Goal: Task Accomplishment & Management: Manage account settings

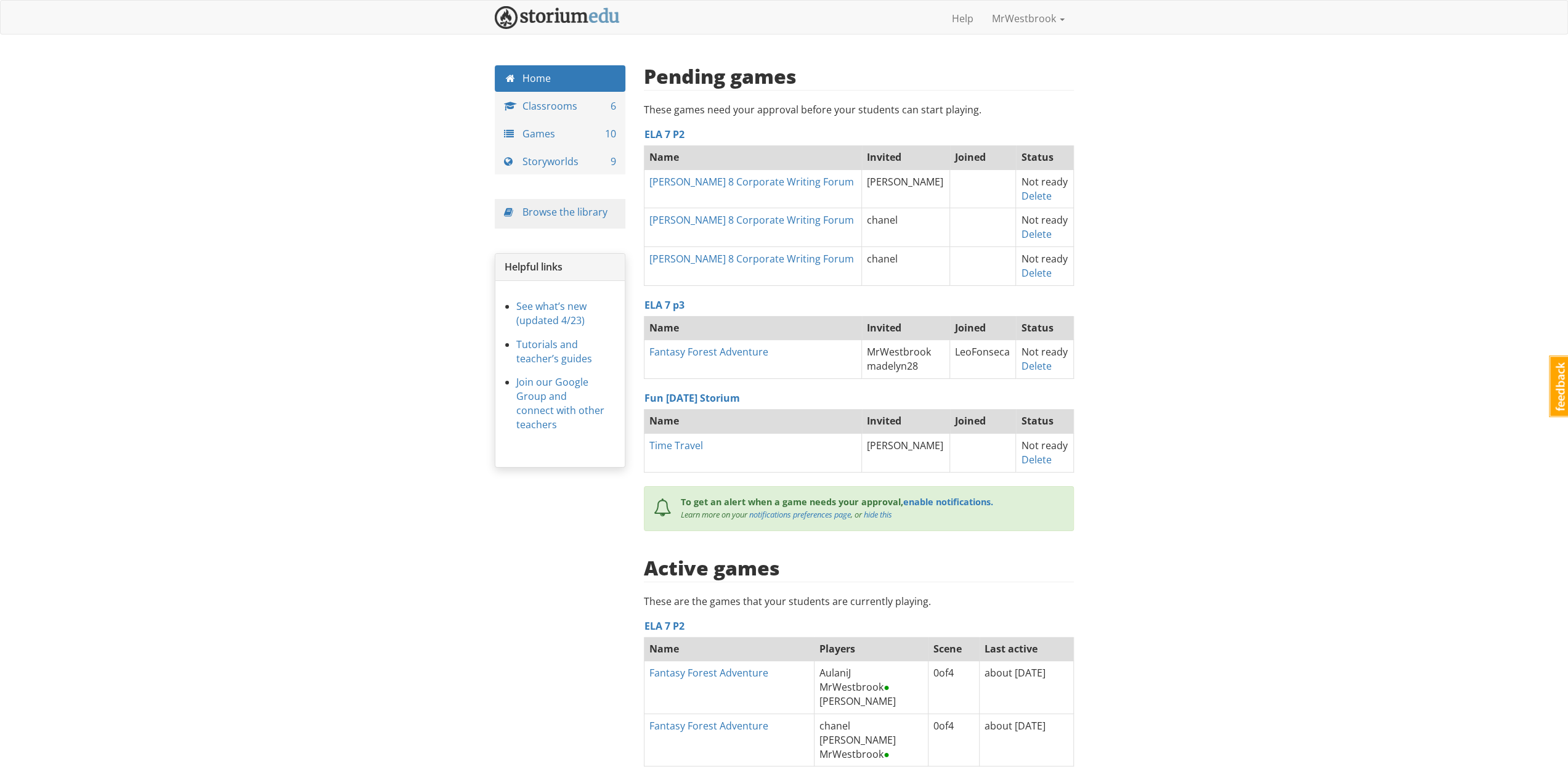
scroll to position [9688, 0]
click at [1031, 192] on link "Delete" at bounding box center [1036, 196] width 30 height 14
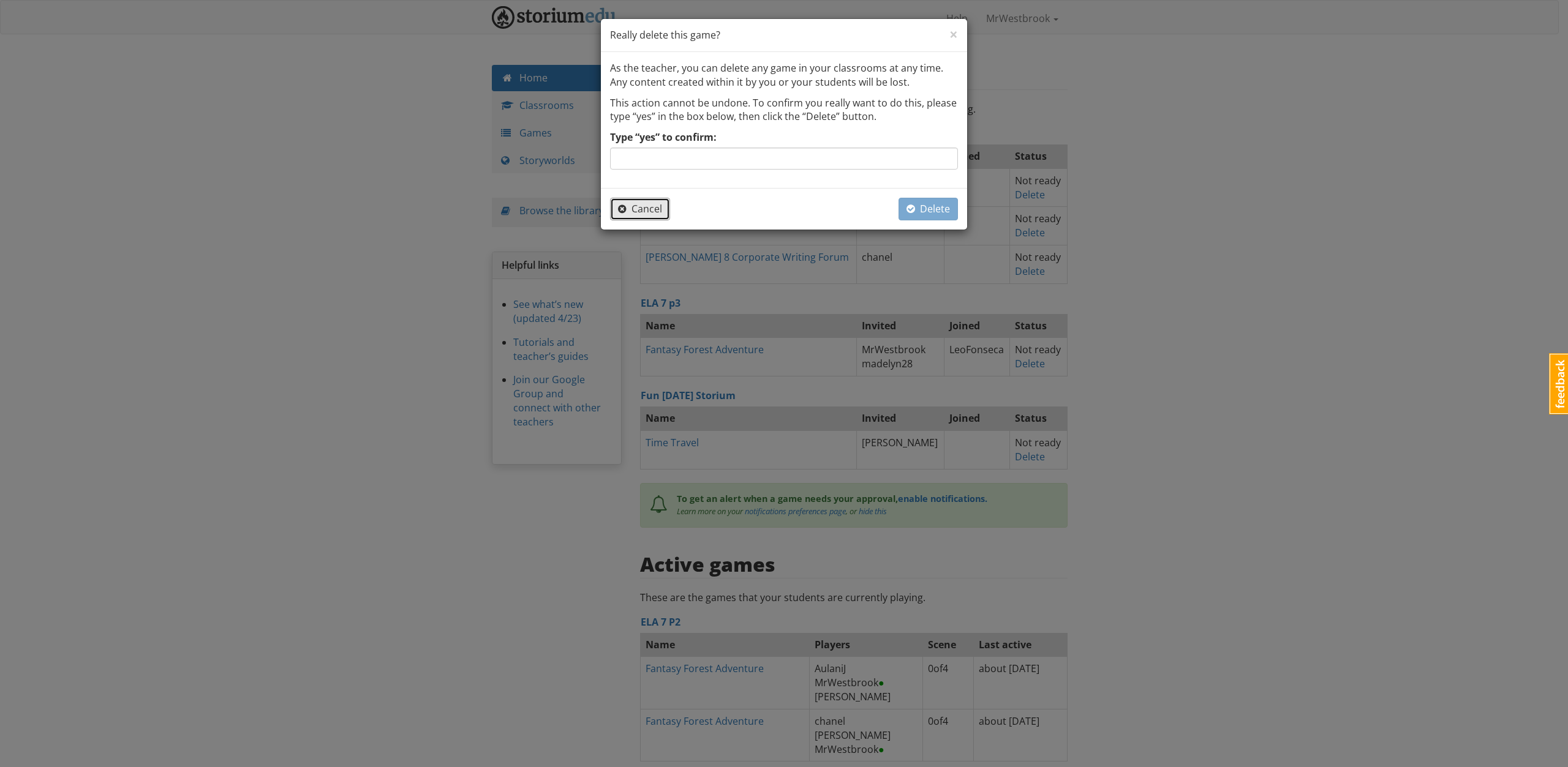
click at [645, 203] on span "Cancel" at bounding box center [640, 209] width 44 height 14
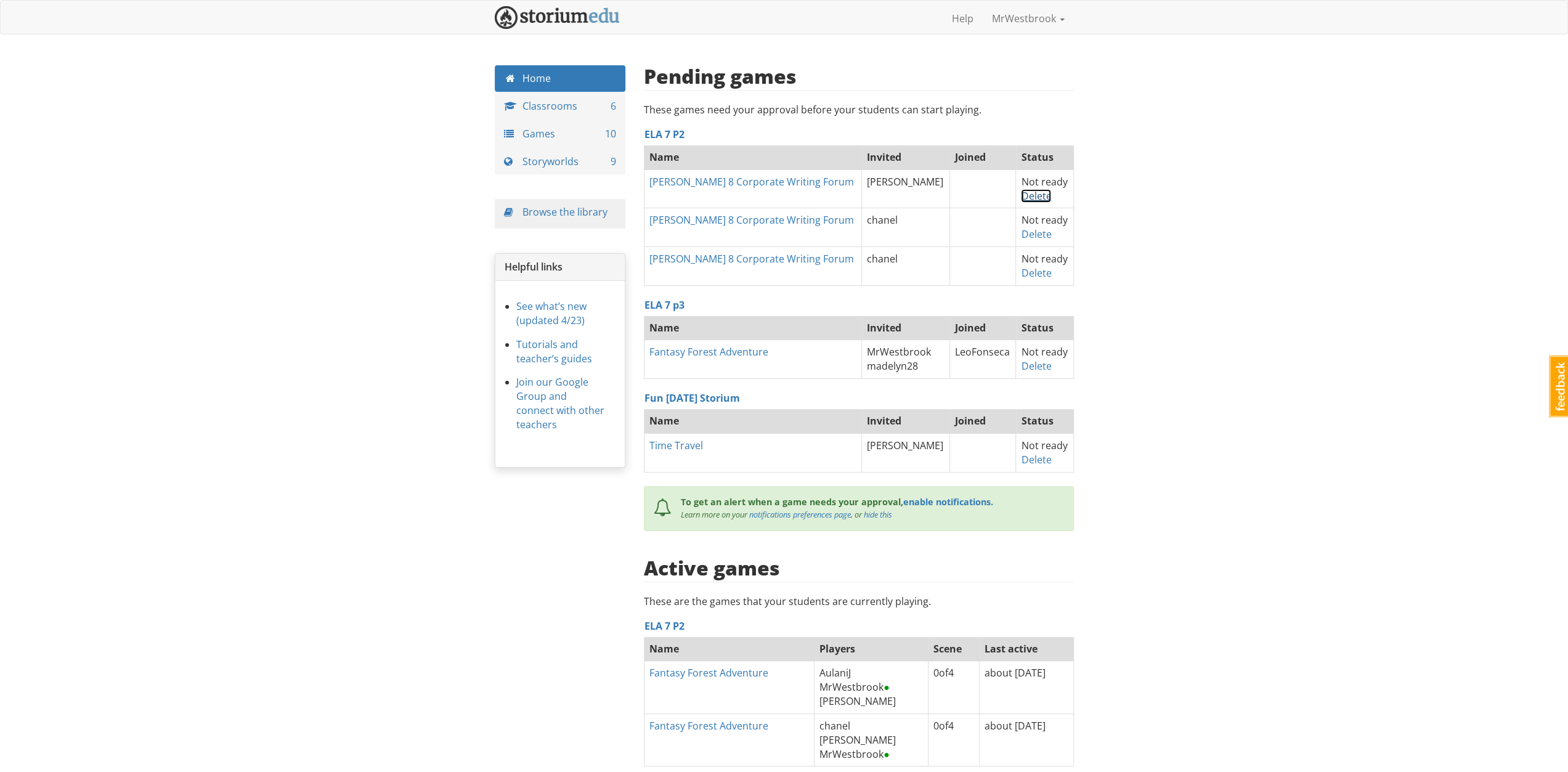
click at [1035, 200] on link "Delete" at bounding box center [1036, 196] width 30 height 14
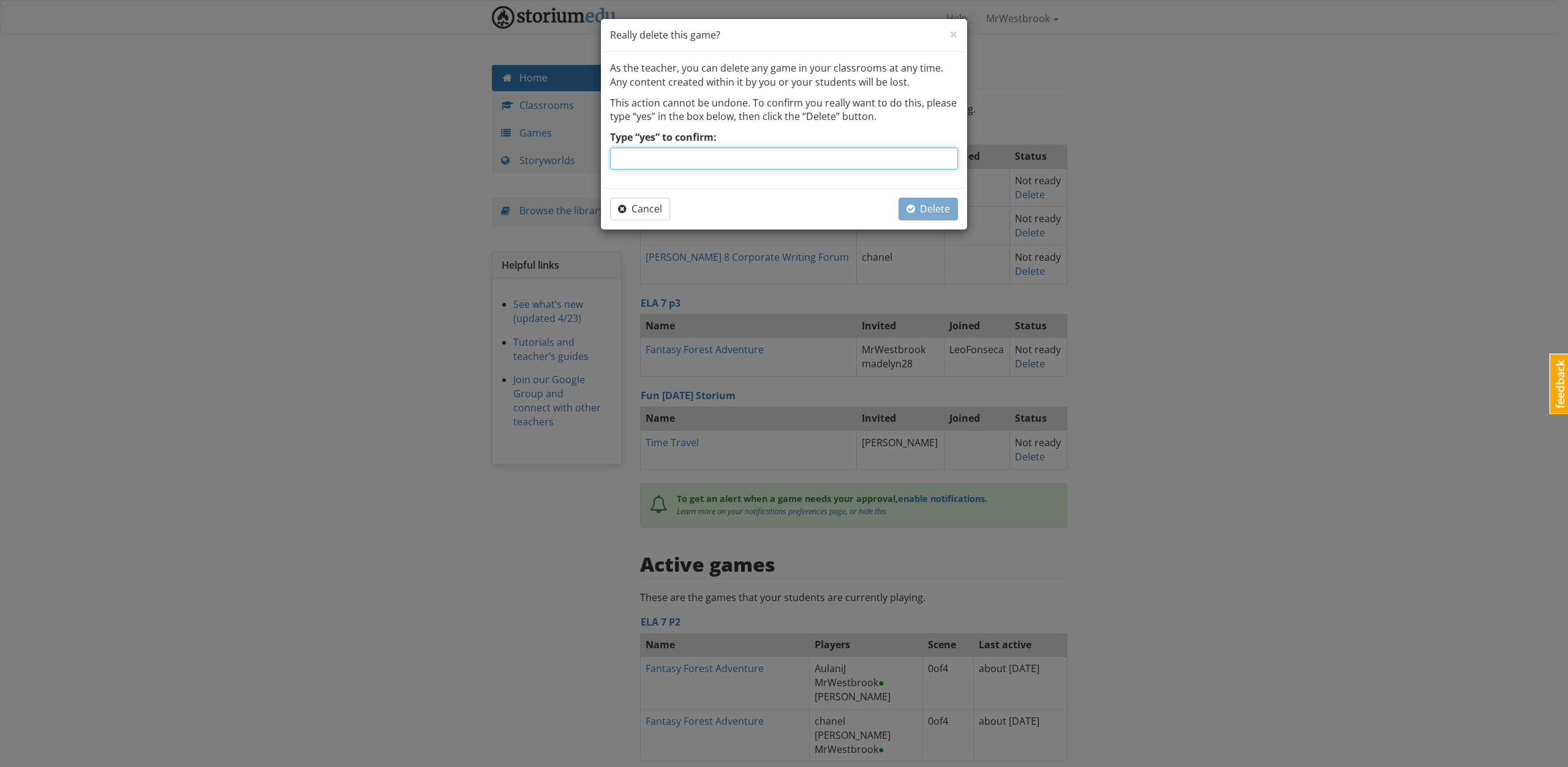
click at [767, 169] on input "Type “yes” to confirm:" at bounding box center [784, 159] width 348 height 22
type input "yes"
click at [926, 204] on span "Delete" at bounding box center [929, 209] width 44 height 14
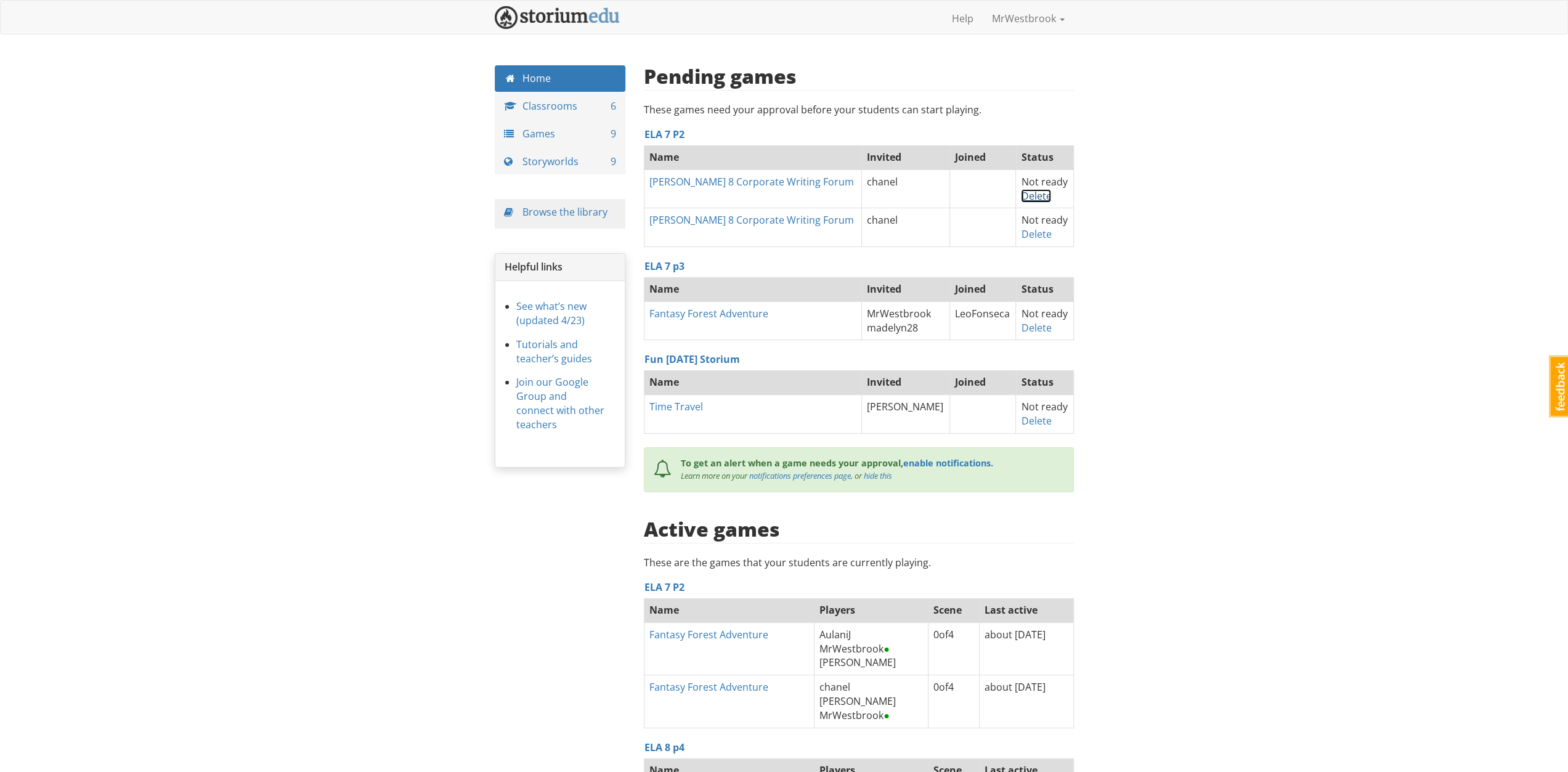
click at [1030, 197] on link "Delete" at bounding box center [1036, 196] width 30 height 14
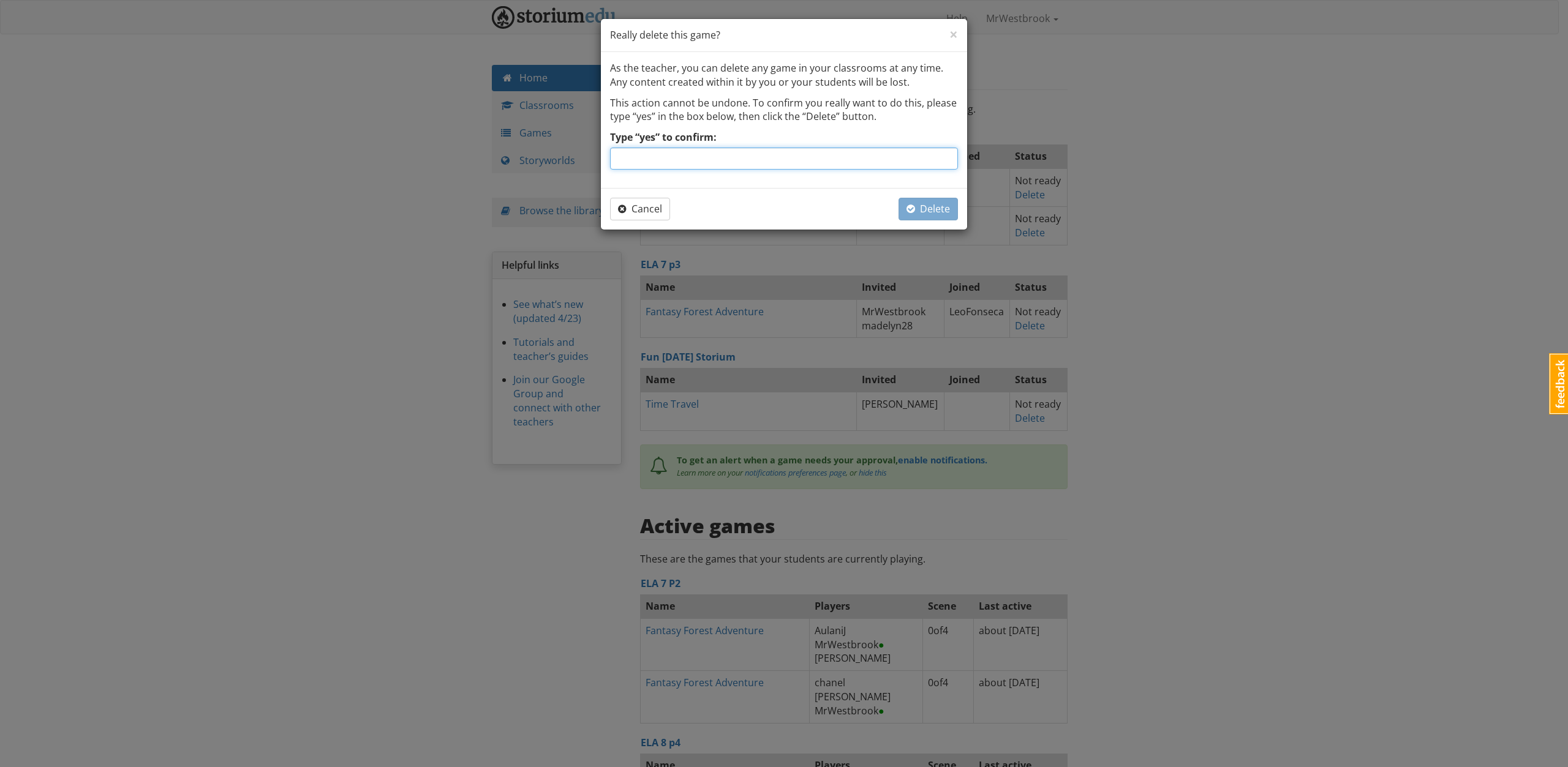
click at [777, 165] on input "Type “yes” to confirm:" at bounding box center [784, 159] width 348 height 22
type input "yes"
click at [948, 216] on button "Delete" at bounding box center [928, 209] width 59 height 22
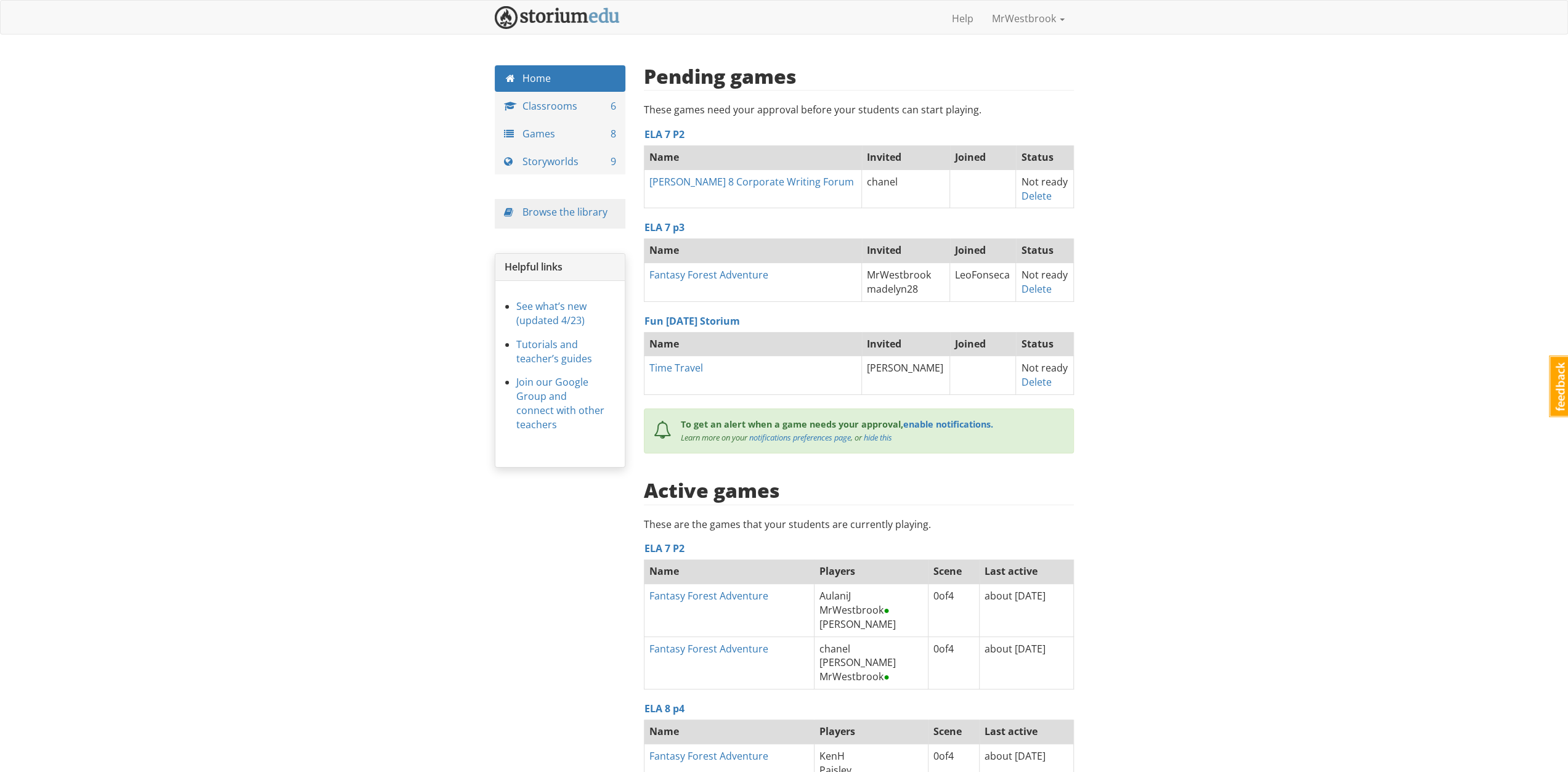
click at [1023, 186] on span "Not ready" at bounding box center [1044, 182] width 46 height 14
click at [1028, 190] on link "Delete" at bounding box center [1036, 196] width 30 height 14
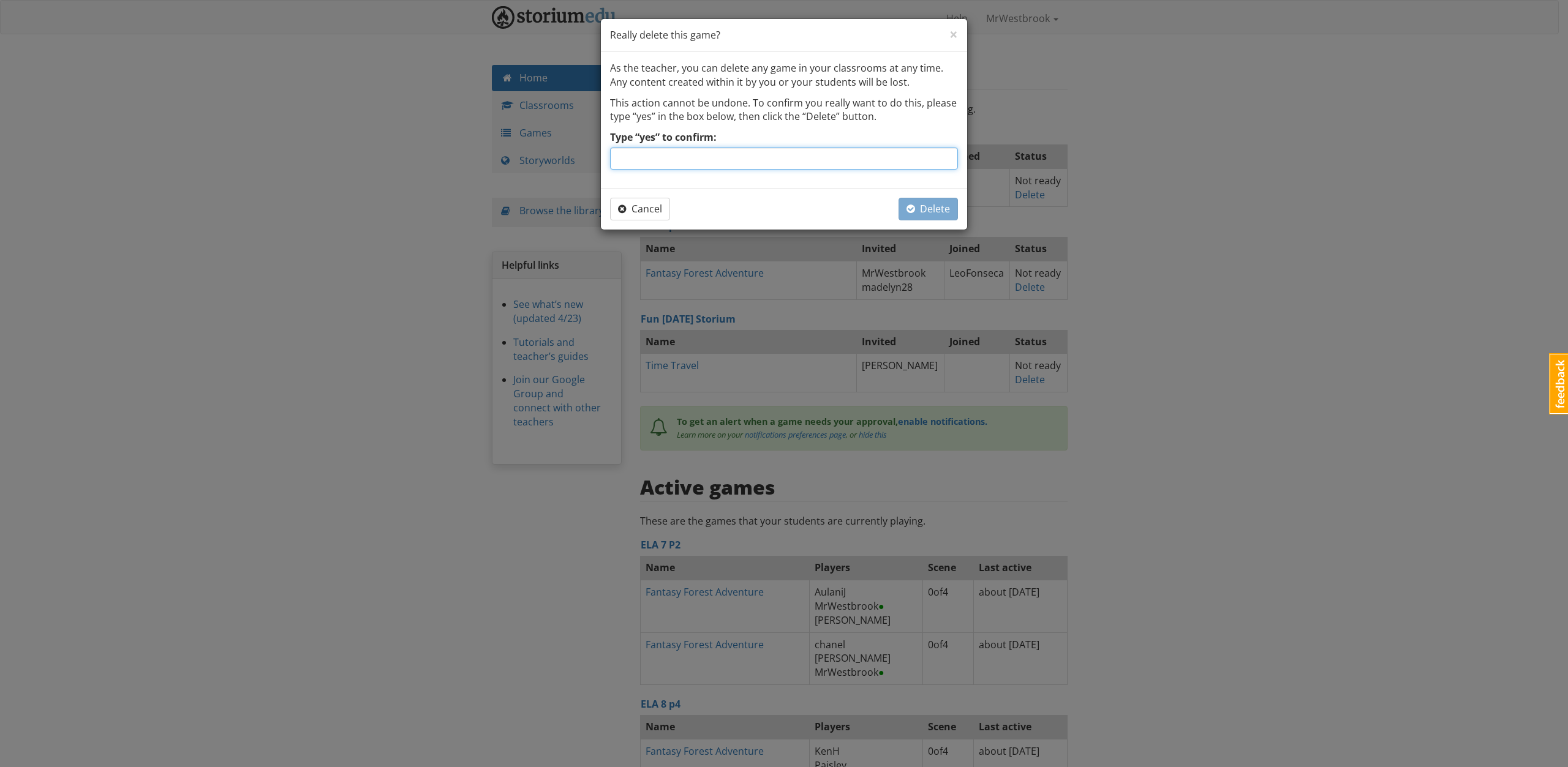
click at [771, 165] on input "Type “yes” to confirm:" at bounding box center [784, 159] width 348 height 22
type input "yes"
click at [927, 204] on span "Delete" at bounding box center [929, 209] width 44 height 14
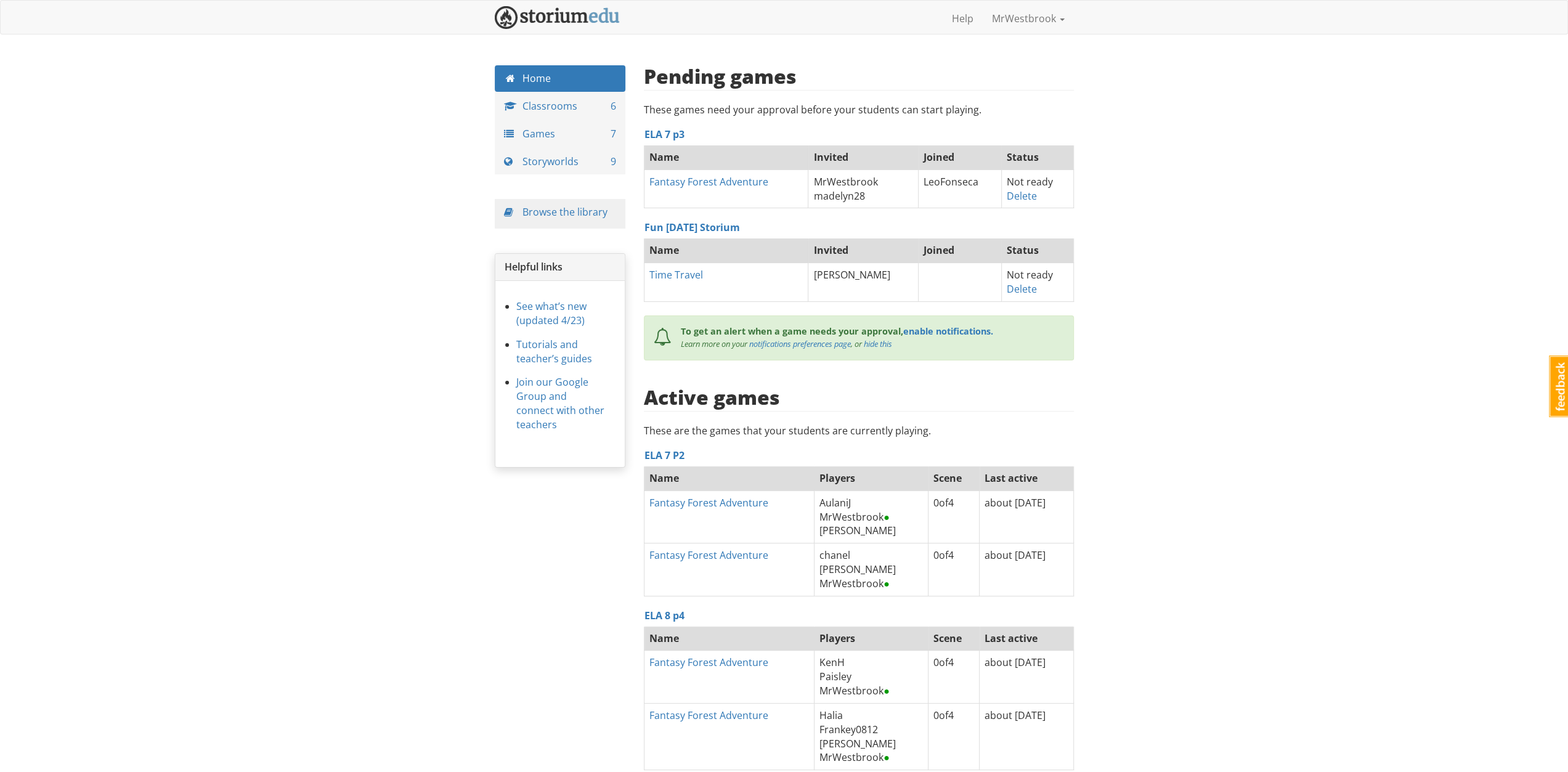
click at [1324, 397] on div "mrwestbrook MrWestbrook 1 Toggle navigation Help MrWestbrook Profile Notificati…" at bounding box center [784, 469] width 1568 height 938
